Goal: Task Accomplishment & Management: Manage account settings

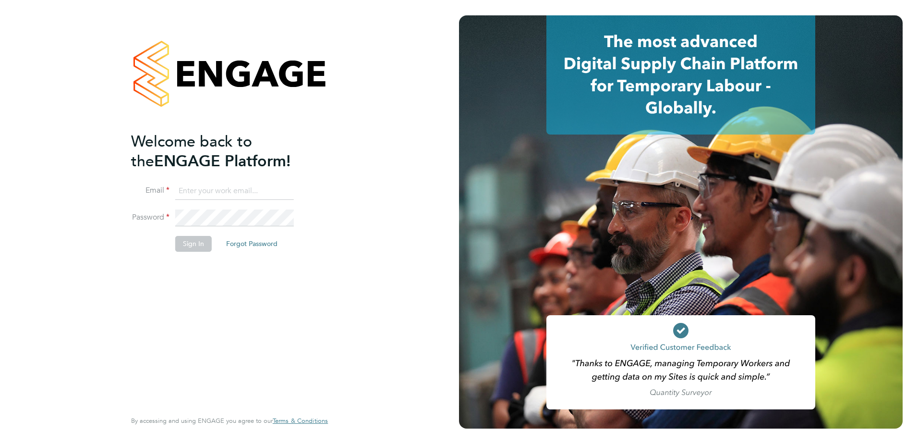
type input "Jamie.Bayliss@cpplc.com"
click at [197, 241] on button "Sign In" at bounding box center [193, 243] width 37 height 15
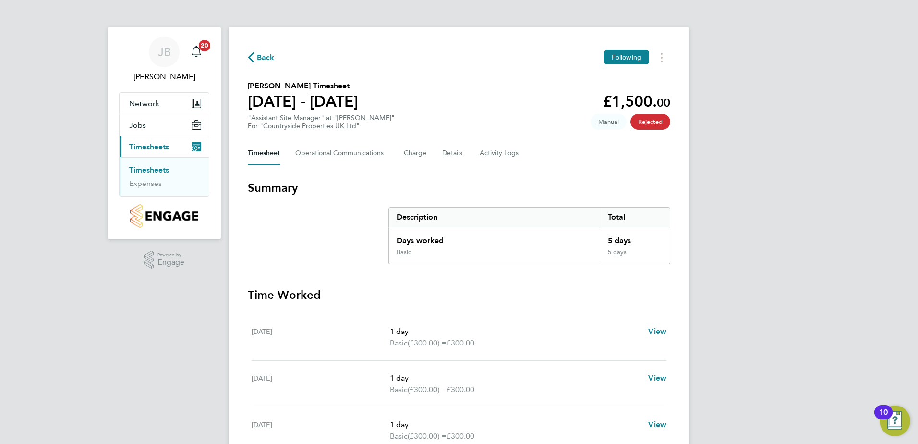
click at [160, 168] on link "Timesheets" at bounding box center [149, 169] width 40 height 9
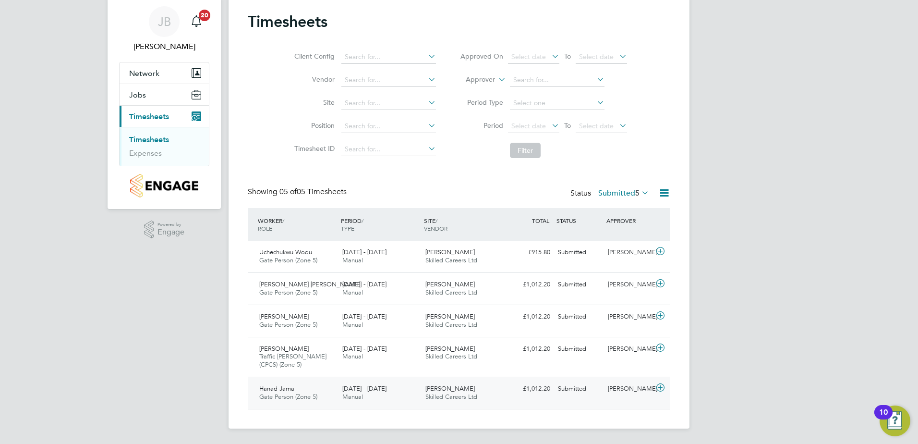
click at [374, 391] on span "22 - 28 Sep 2025" at bounding box center [364, 388] width 44 height 8
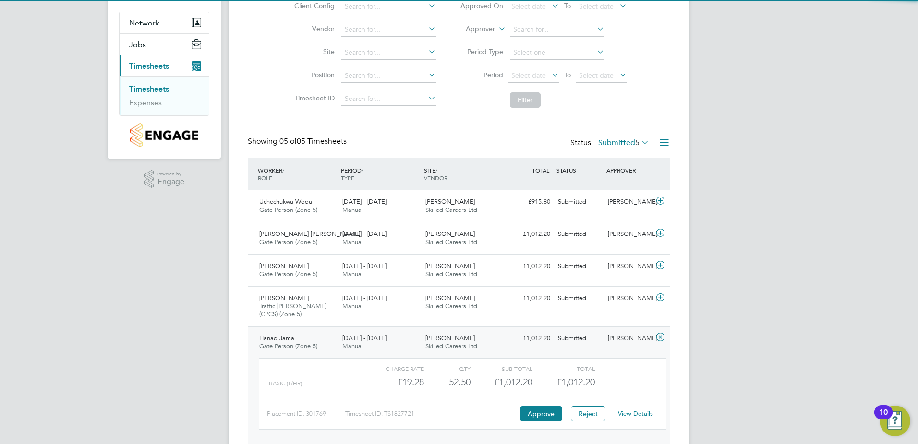
scroll to position [119, 0]
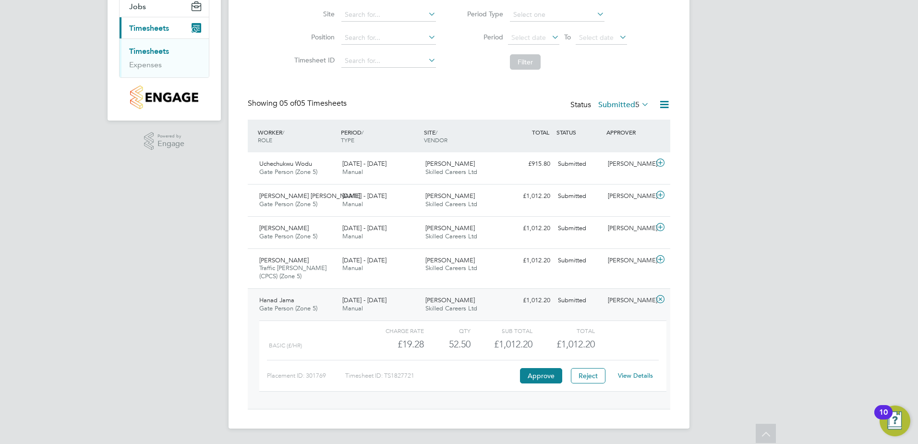
click at [627, 377] on link "View Details" at bounding box center [635, 375] width 35 height 8
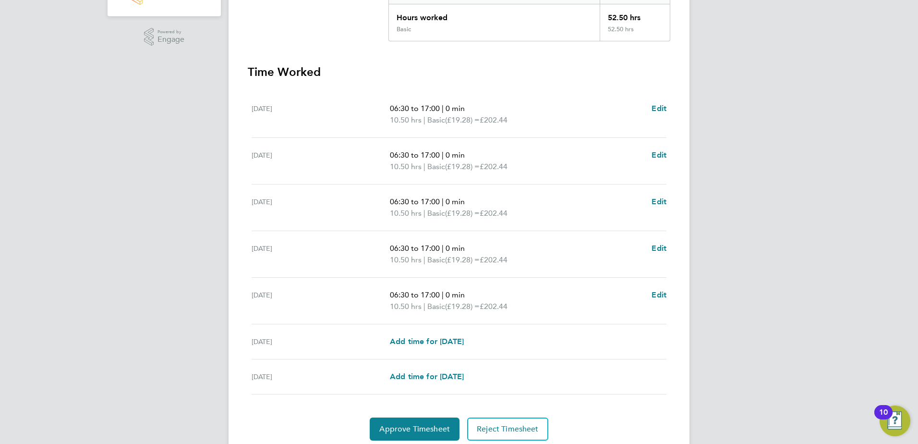
scroll to position [258, 0]
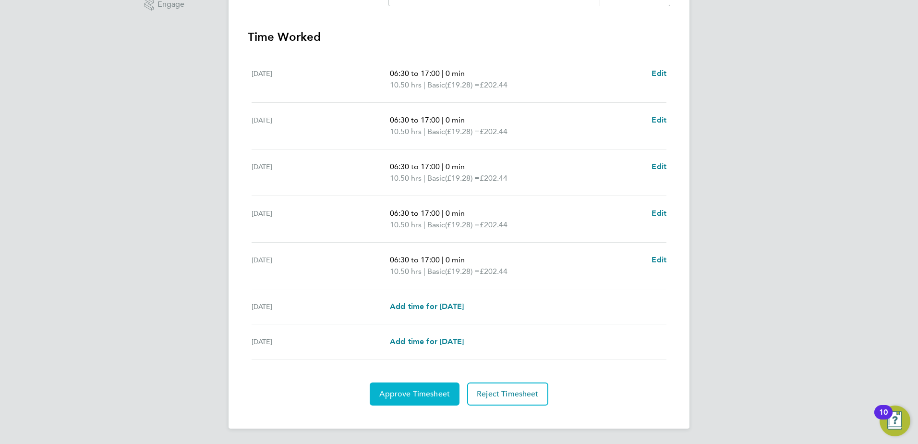
click at [407, 396] on span "Approve Timesheet" at bounding box center [414, 394] width 71 height 10
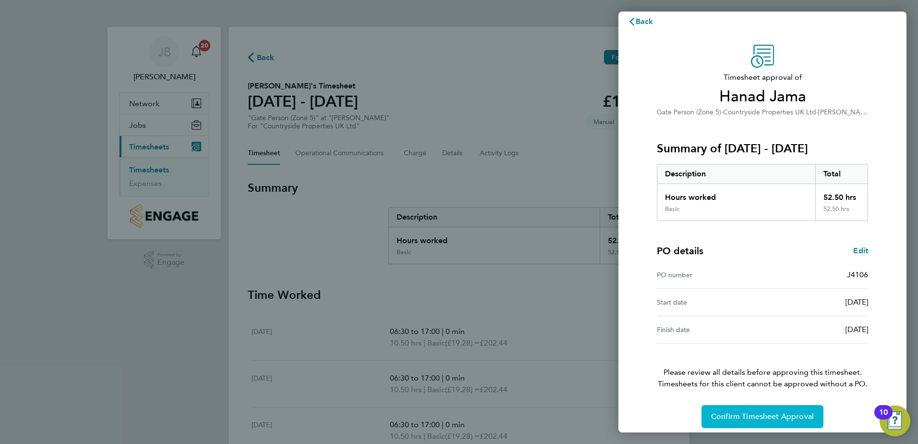
scroll to position [16, 0]
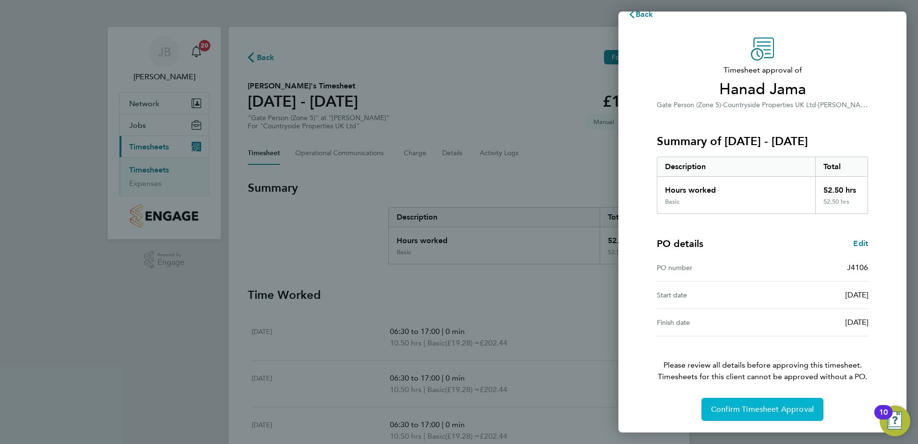
click at [747, 405] on span "Confirm Timesheet Approval" at bounding box center [762, 409] width 103 height 10
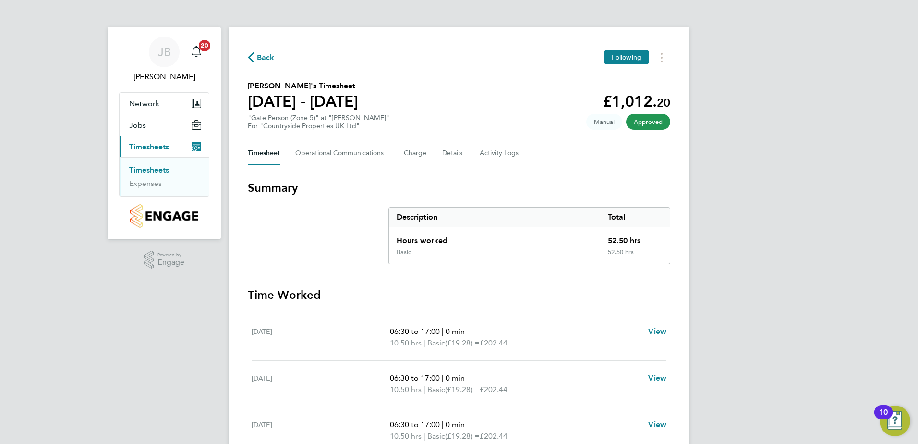
click at [163, 170] on link "Timesheets" at bounding box center [149, 169] width 40 height 9
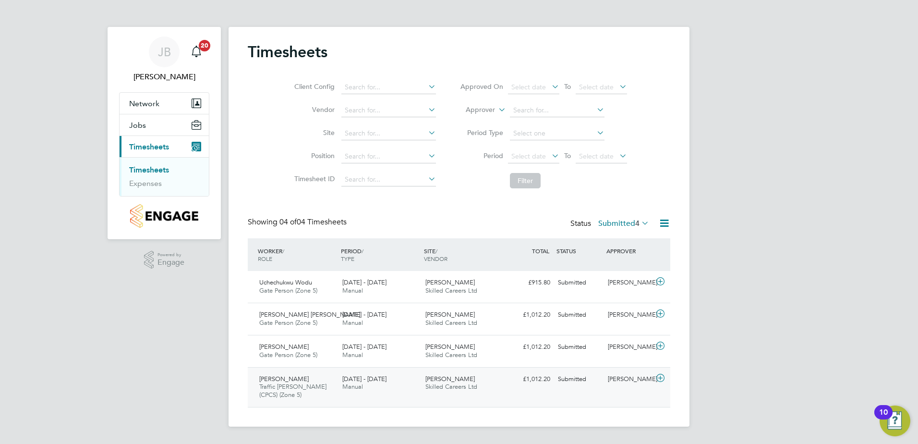
click at [324, 378] on div "Sorin Ionel Ofitarescu Traffic Marshall (CPCS) (Zone 5) 22 - 28 Sep 2025" at bounding box center [297, 387] width 83 height 32
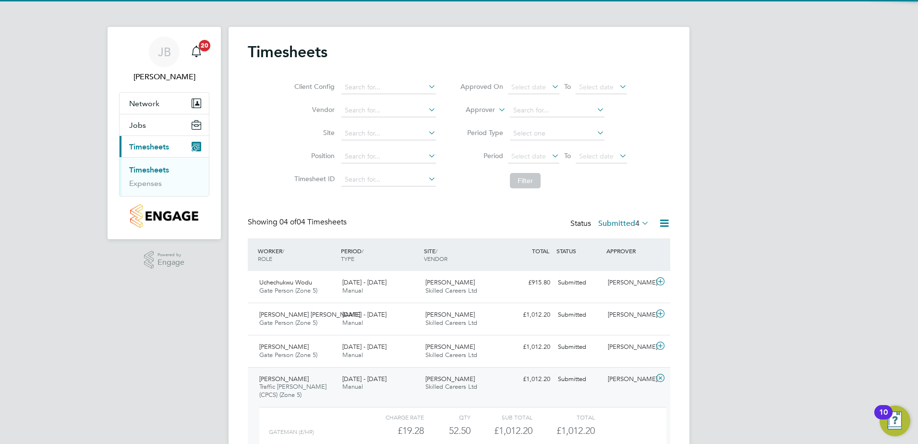
scroll to position [86, 0]
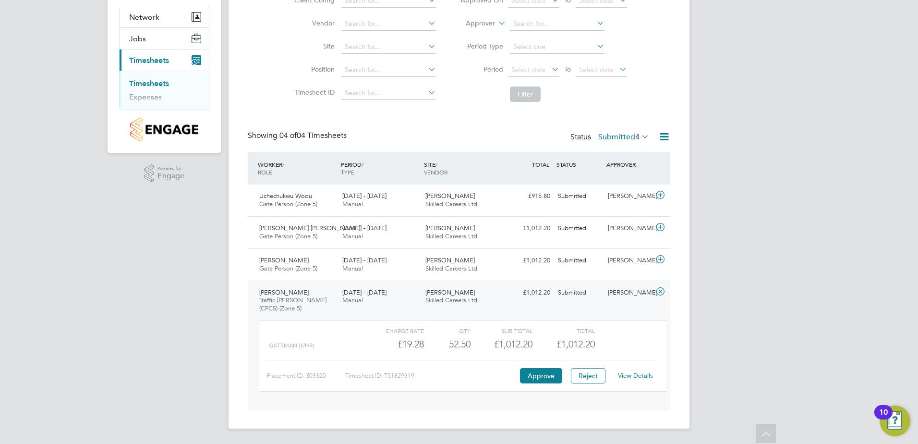
click at [646, 375] on link "View Details" at bounding box center [635, 375] width 35 height 8
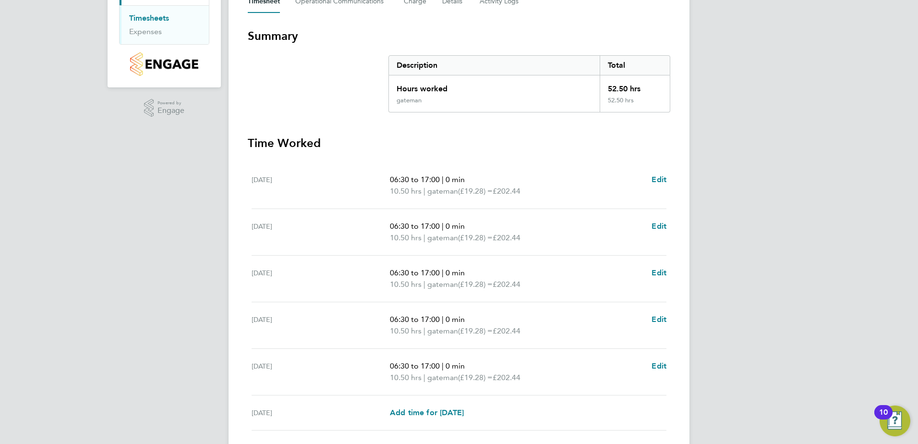
scroll to position [258, 0]
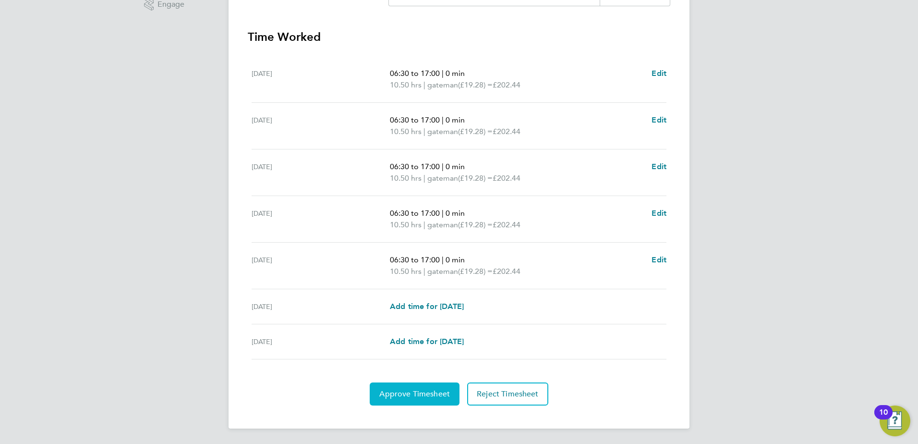
click at [416, 389] on span "Approve Timesheet" at bounding box center [414, 394] width 71 height 10
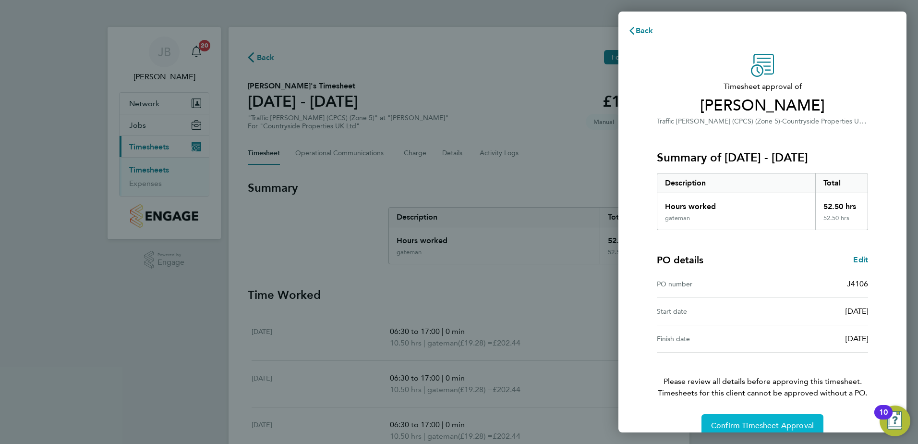
click at [784, 422] on span "Confirm Timesheet Approval" at bounding box center [762, 426] width 103 height 10
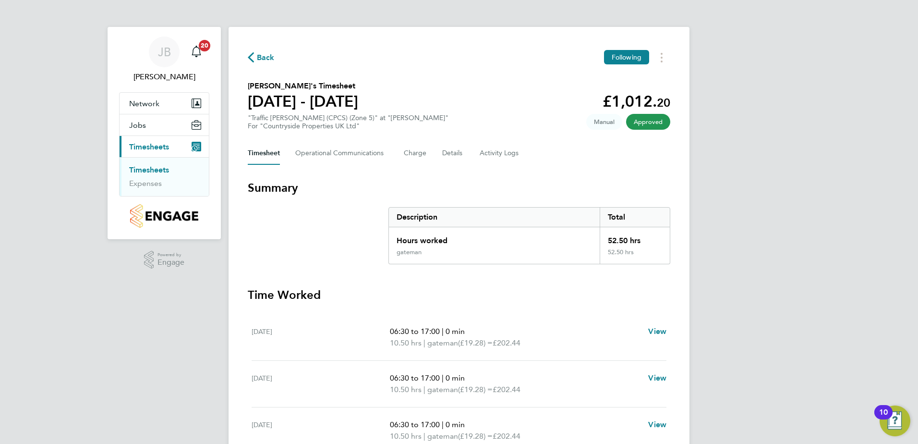
click at [161, 165] on link "Timesheets" at bounding box center [149, 169] width 40 height 9
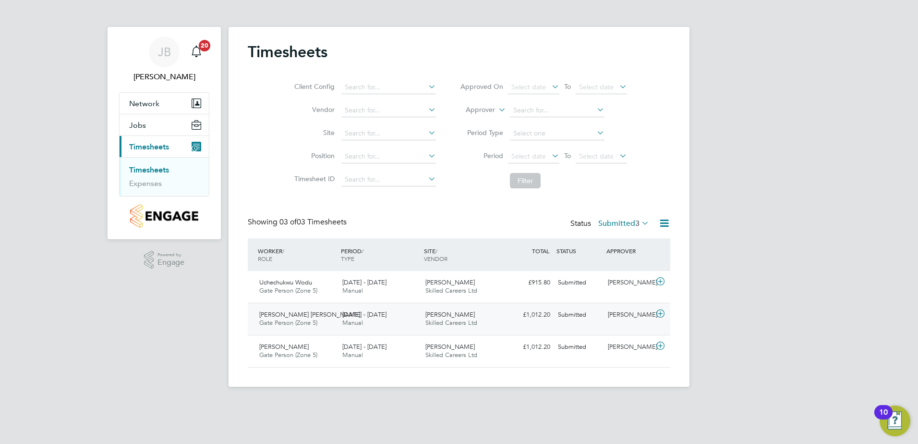
drag, startPoint x: 305, startPoint y: 345, endPoint x: 298, endPoint y: 308, distance: 37.1
click at [306, 344] on span "Francis Austine Afari" at bounding box center [283, 346] width 49 height 8
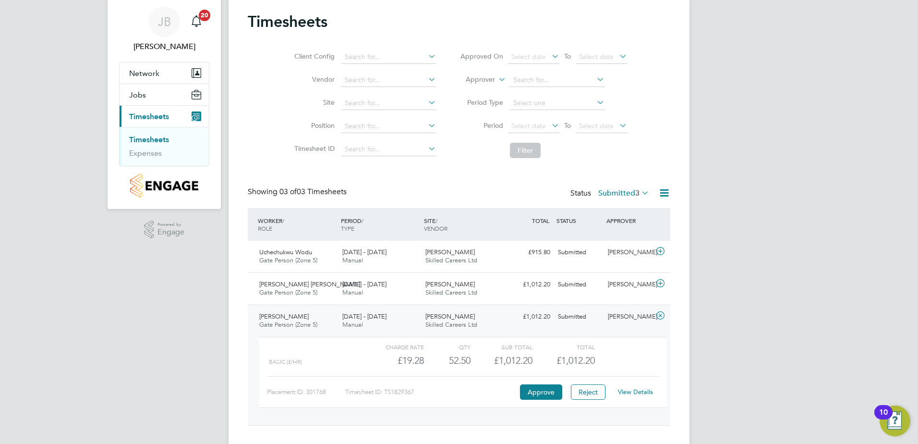
scroll to position [47, 0]
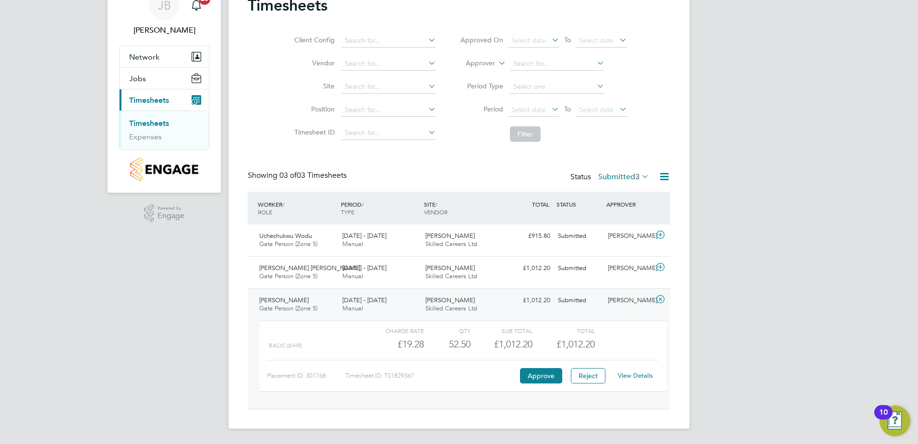
click at [642, 375] on link "View Details" at bounding box center [635, 375] width 35 height 8
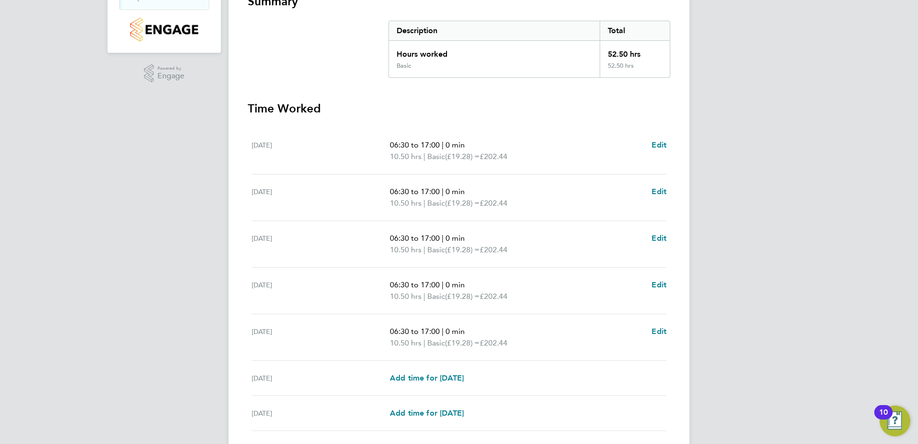
scroll to position [258, 0]
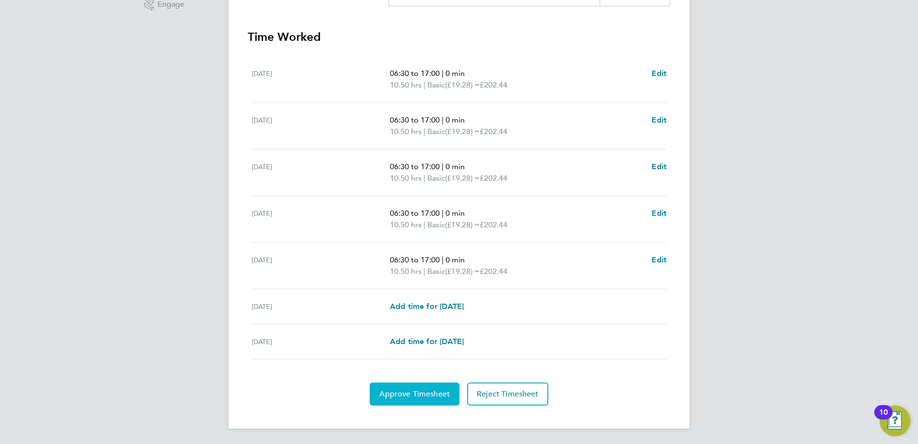
click at [440, 401] on button "Approve Timesheet" at bounding box center [415, 393] width 90 height 23
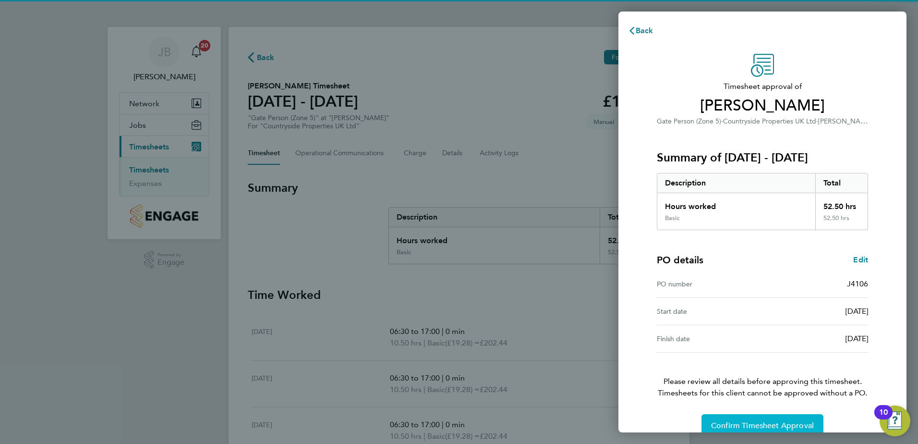
click at [743, 425] on span "Confirm Timesheet Approval" at bounding box center [762, 426] width 103 height 10
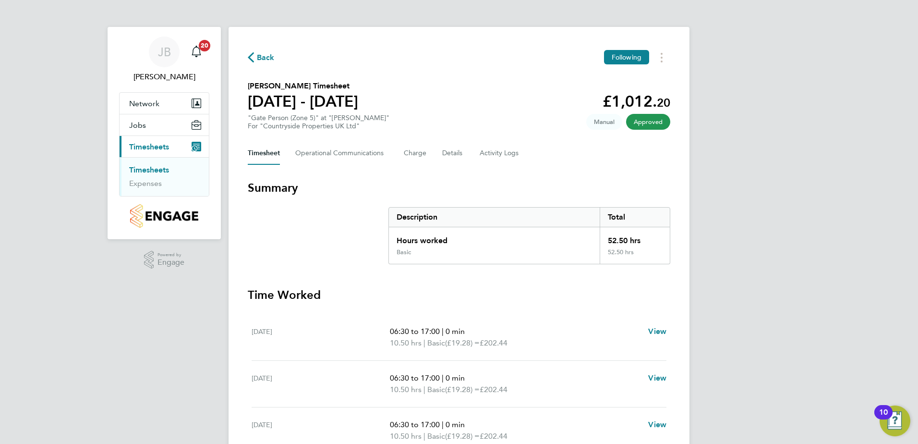
click at [161, 171] on link "Timesheets" at bounding box center [149, 169] width 40 height 9
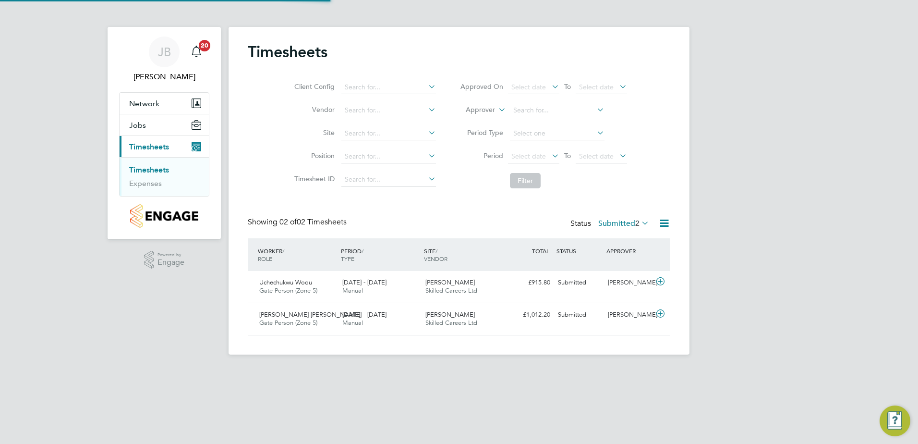
scroll to position [24, 84]
click at [340, 318] on div "22 - 28 Sep 2025 Manual" at bounding box center [380, 319] width 83 height 24
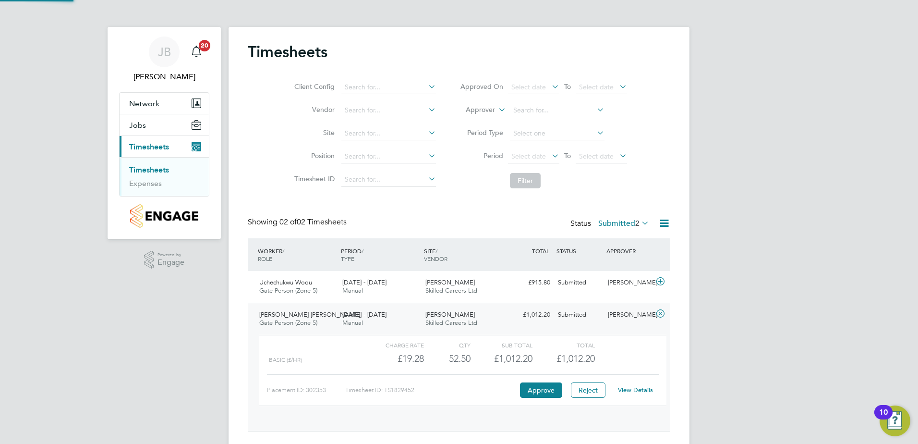
scroll to position [16, 94]
click at [630, 390] on link "View Details" at bounding box center [635, 390] width 35 height 8
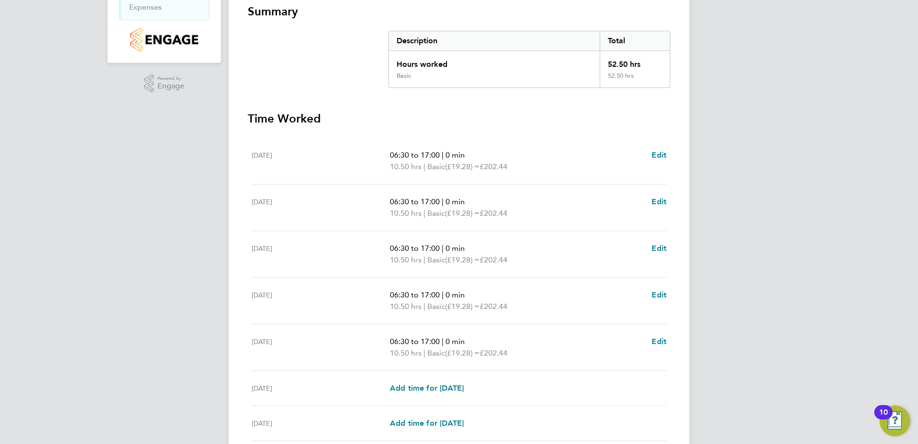
scroll to position [258, 0]
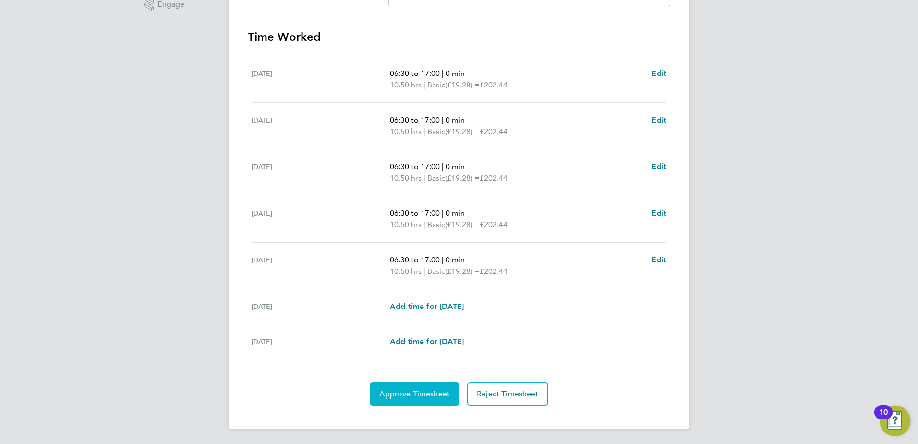
click at [435, 390] on span "Approve Timesheet" at bounding box center [414, 394] width 71 height 10
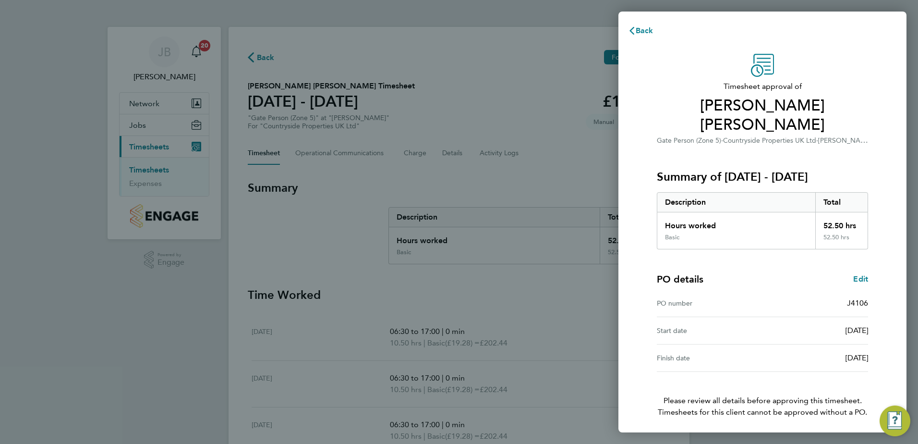
click at [791, 440] on span "Confirm Timesheet Approval" at bounding box center [762, 445] width 103 height 10
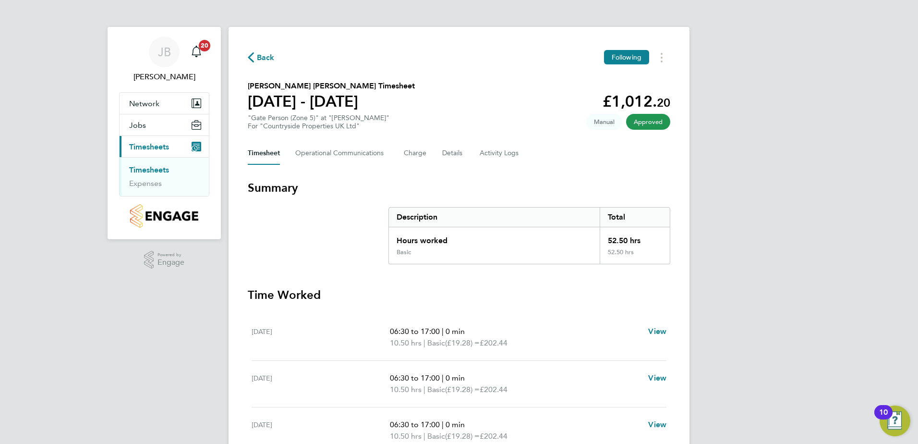
click at [155, 172] on link "Timesheets" at bounding box center [149, 169] width 40 height 9
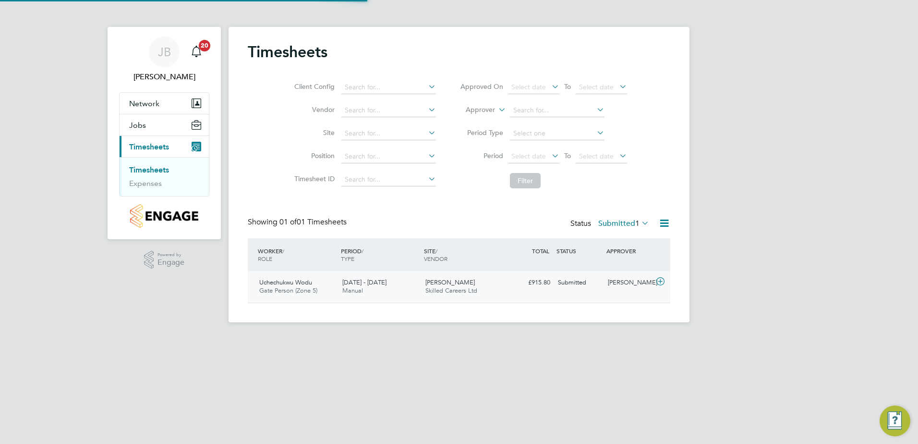
scroll to position [24, 84]
click at [363, 287] on span "Manual" at bounding box center [352, 290] width 21 height 8
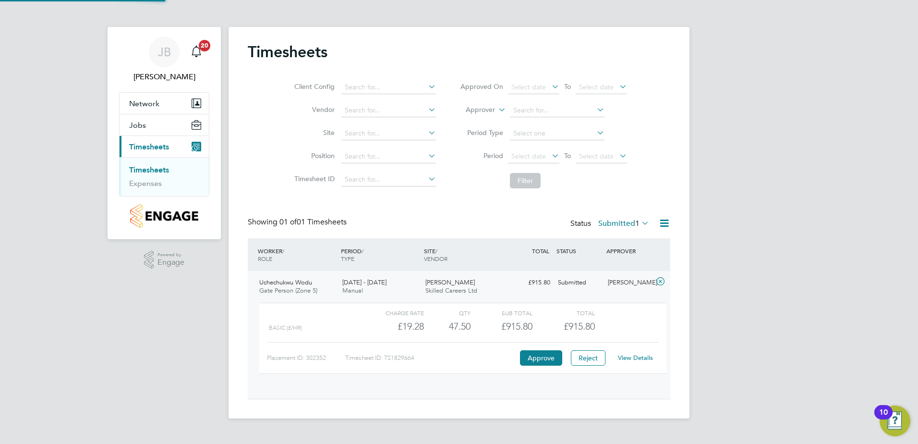
scroll to position [16, 94]
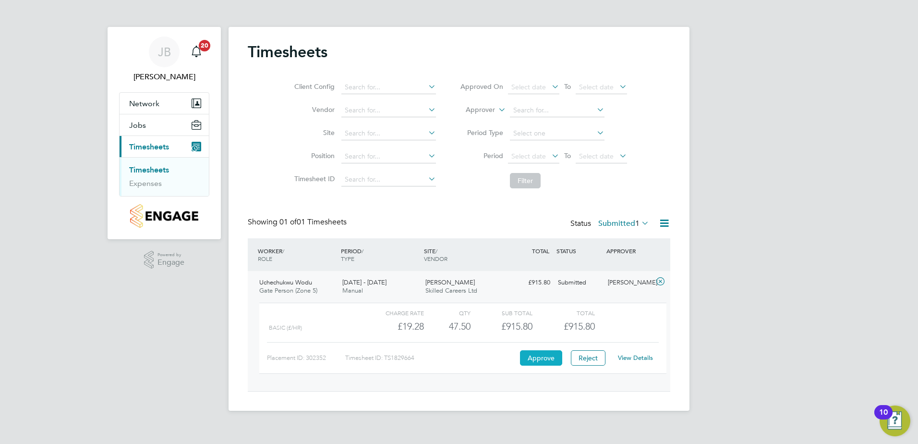
click at [525, 357] on button "Approve" at bounding box center [541, 357] width 42 height 15
